Goal: Task Accomplishment & Management: Use online tool/utility

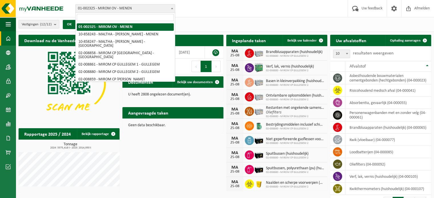
click at [135, 10] on span "01-002325 - MIROM OV - MENEN" at bounding box center [125, 9] width 99 height 8
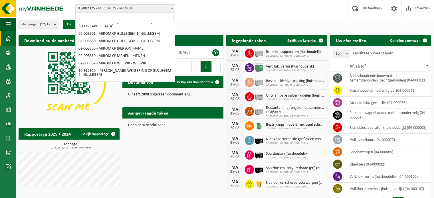
scroll to position [44, 0]
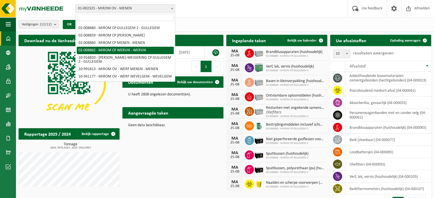
select select "1475"
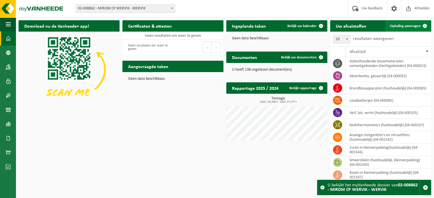
click at [406, 24] on span "Ophaling aanvragen" at bounding box center [405, 26] width 31 height 4
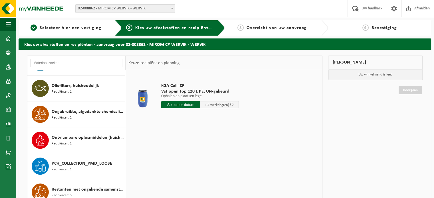
scroll to position [360, 0]
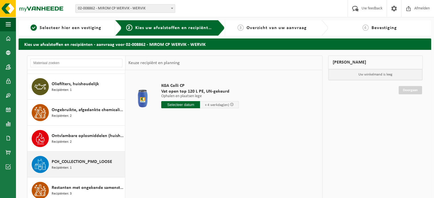
click at [101, 161] on span "PCH_COLLECTION_PMD_LOOSE" at bounding box center [82, 162] width 60 height 7
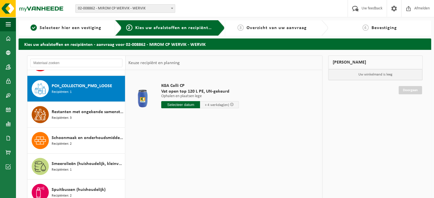
scroll to position [440, 0]
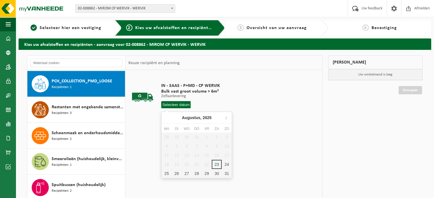
click at [180, 103] on input "text" at bounding box center [175, 104] width 29 height 7
click at [165, 174] on div "25" at bounding box center [166, 173] width 10 height 9
type input "Van 2025-08-25"
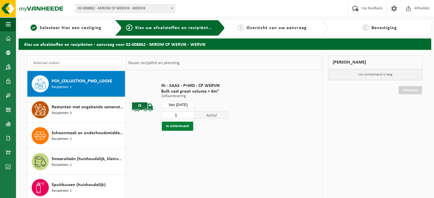
click at [188, 127] on button "In winkelmand" at bounding box center [177, 126] width 31 height 9
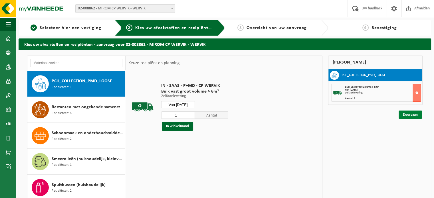
click at [399, 113] on link "Doorgaan" at bounding box center [409, 115] width 23 height 8
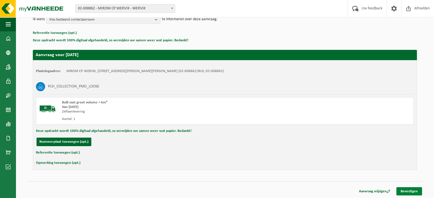
click at [410, 187] on link "Bevestigen" at bounding box center [409, 191] width 26 height 8
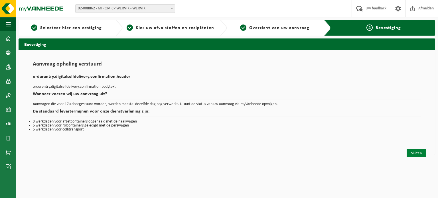
click at [415, 150] on link "Sluiten" at bounding box center [416, 153] width 19 height 8
